Goal: Answer question/provide support

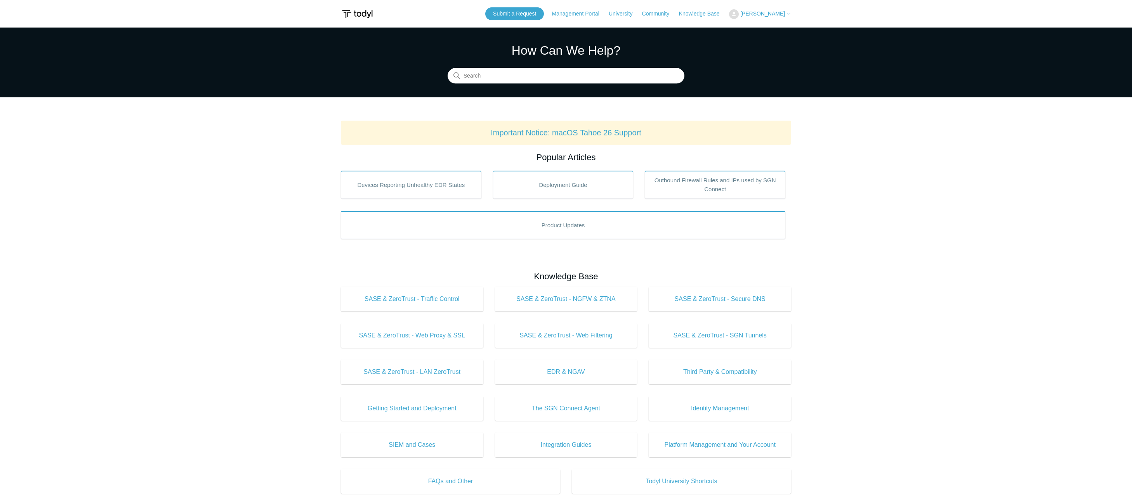
click at [754, 14] on span "[PERSON_NAME]" at bounding box center [762, 13] width 45 height 6
click at [758, 30] on link "My Support Requests" at bounding box center [767, 31] width 76 height 14
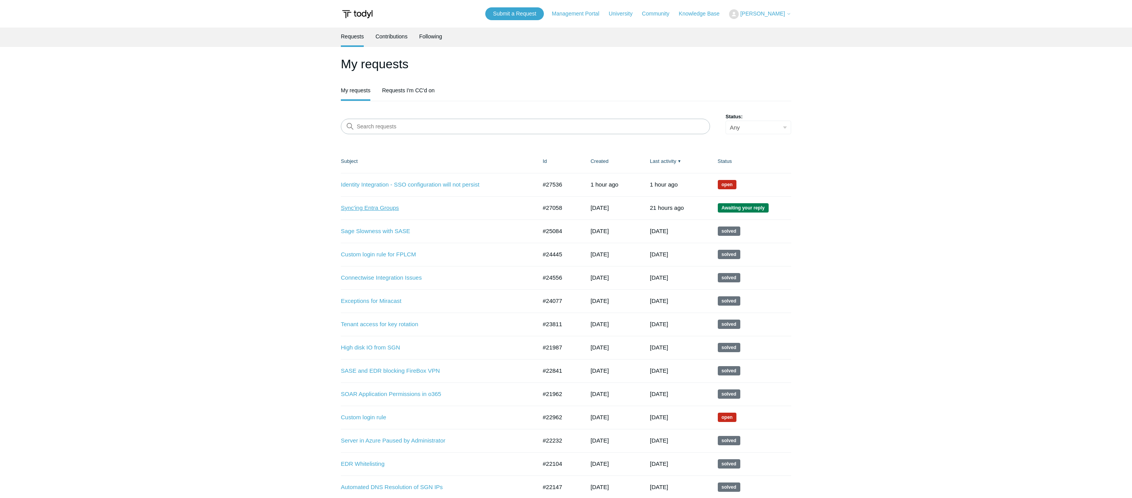
click at [379, 204] on link "Sync'ing Entra Groups" at bounding box center [433, 208] width 184 height 9
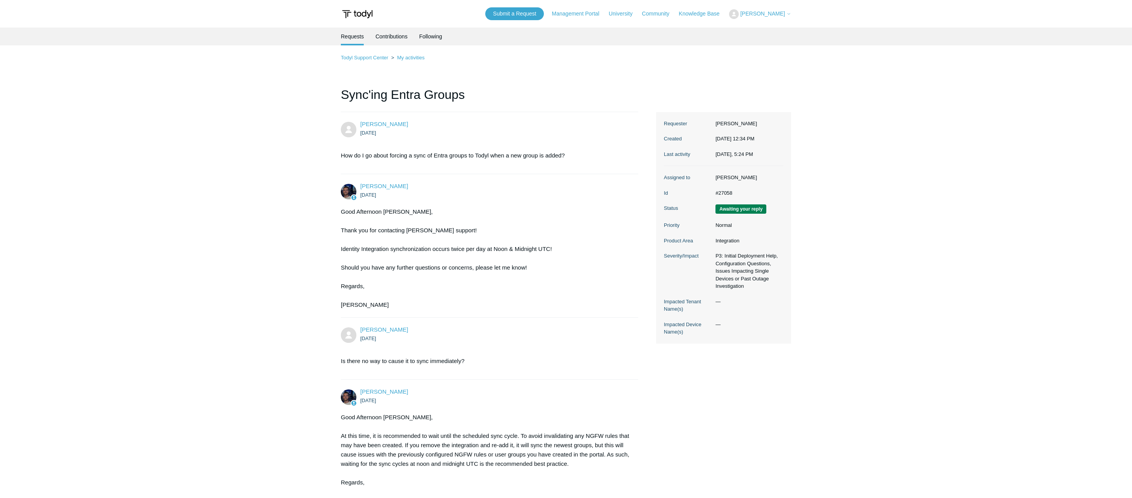
scroll to position [1145, 0]
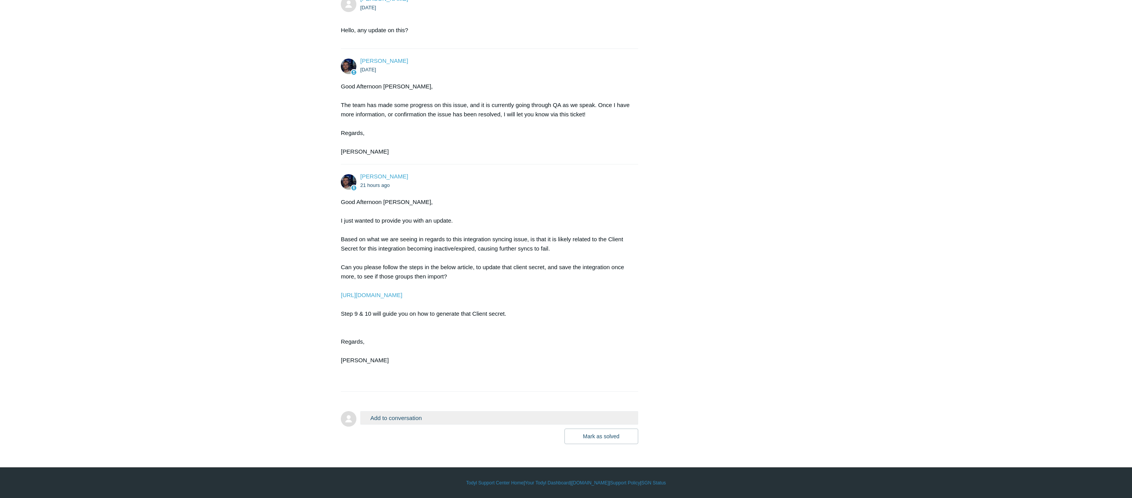
click at [401, 400] on form "Add to conversation CC Add emails Drag files here or click to add a file [PERSO…" at bounding box center [489, 422] width 297 height 45
click at [400, 397] on div at bounding box center [489, 396] width 297 height 8
click at [409, 420] on button "Add to conversation" at bounding box center [499, 418] width 278 height 14
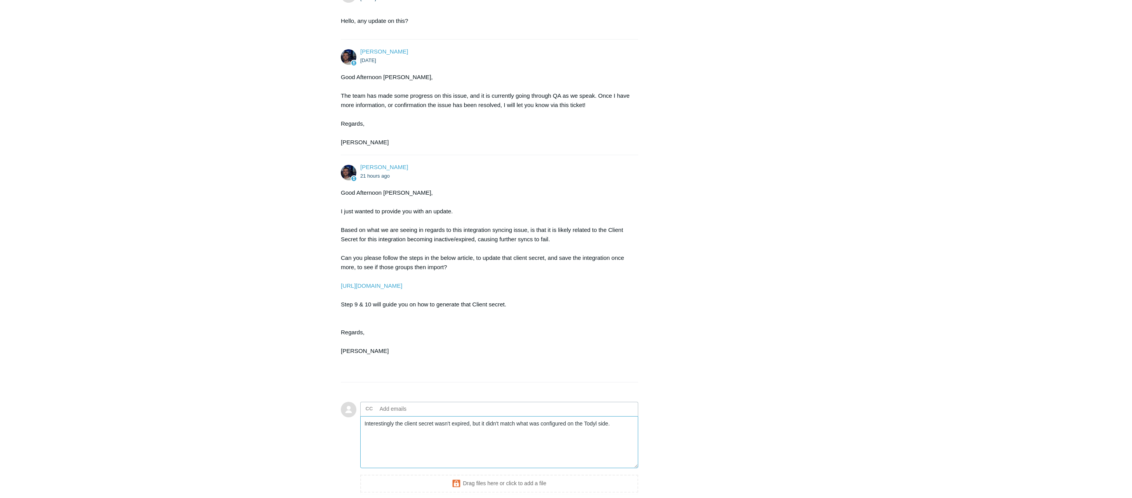
click at [395, 430] on textarea "Interestingly the client secret wasn't expired, but it didn't match what was co…" at bounding box center [499, 442] width 278 height 52
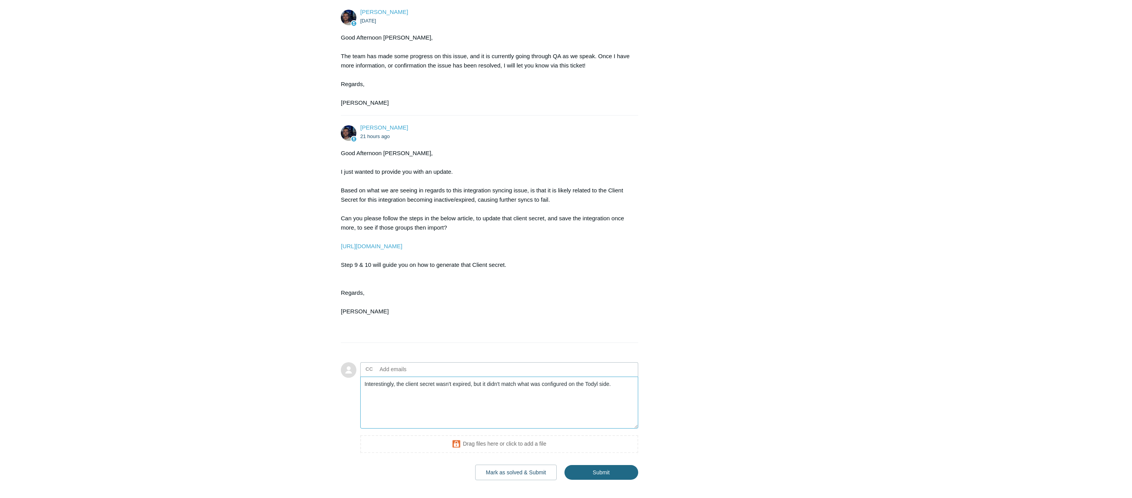
scroll to position [1230, 0]
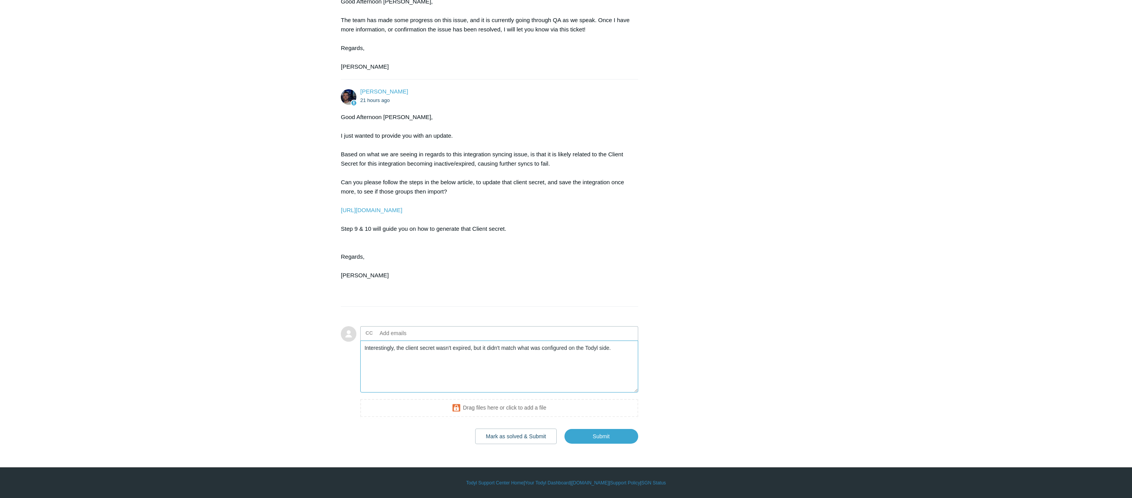
click at [619, 341] on textarea "Interestingly, the client secret wasn't expired, but it didn't match what was c…" at bounding box center [499, 367] width 278 height 52
drag, startPoint x: 535, startPoint y: 358, endPoint x: 410, endPoint y: 359, distance: 125.4
click at [410, 359] on textarea "Interestingly, the client secret wasn't expired, but it didn't match what was c…" at bounding box center [499, 367] width 278 height 52
click at [492, 352] on textarea "Interestingly, the client secret wasn't expired, but it didn't match what was c…" at bounding box center [499, 367] width 278 height 52
type textarea "Interestingly, the client secret wasn't expired, but it didn't match what was c…"
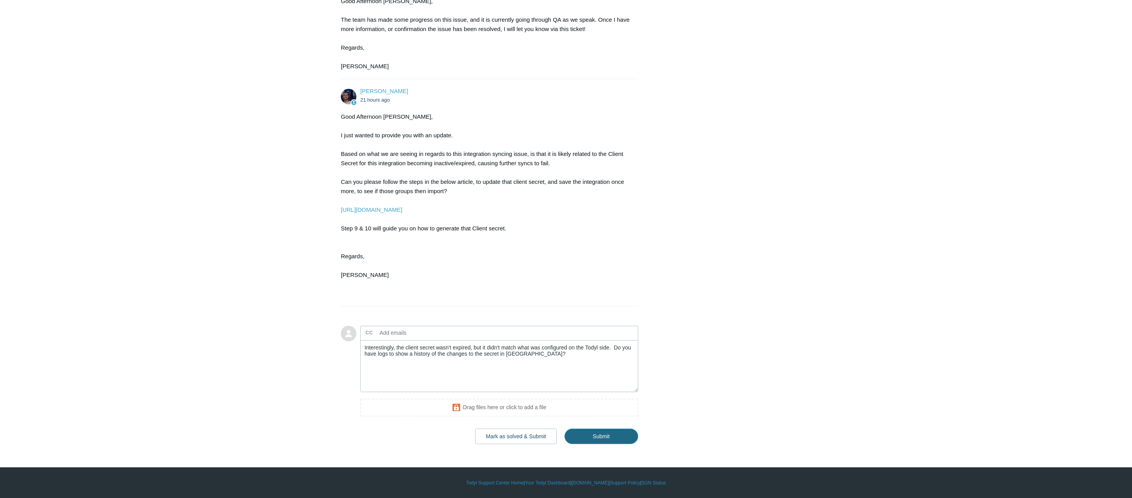
click at [614, 439] on input "Submit" at bounding box center [601, 437] width 74 height 16
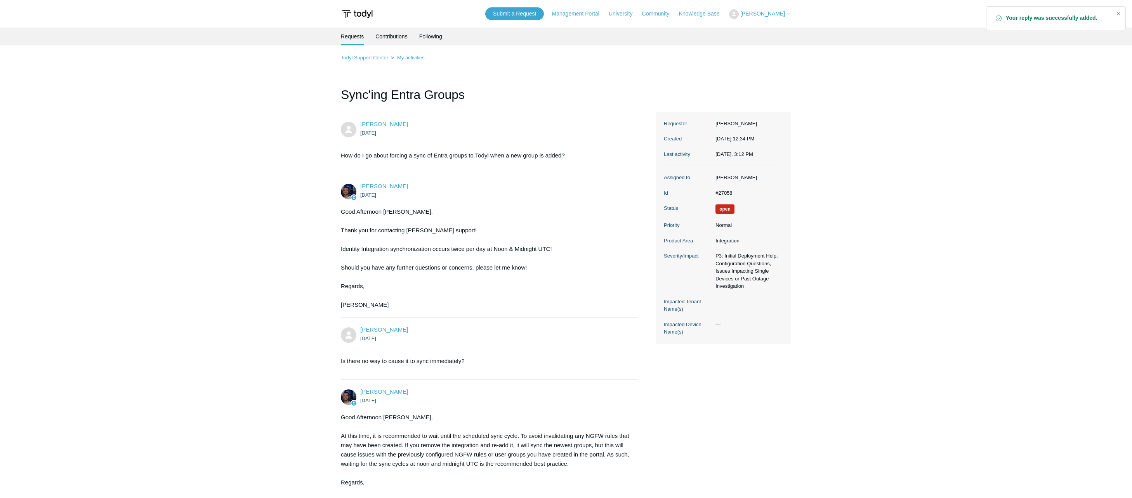
click at [414, 58] on link "My activities" at bounding box center [411, 58] width 28 height 6
